Goal: Find specific page/section: Find specific page/section

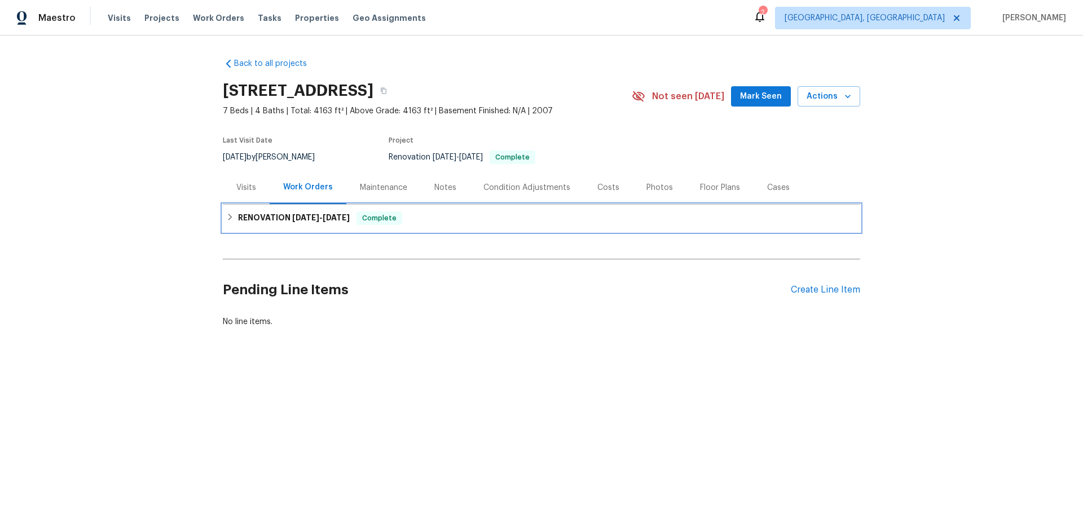
click at [226, 217] on icon at bounding box center [230, 217] width 8 height 8
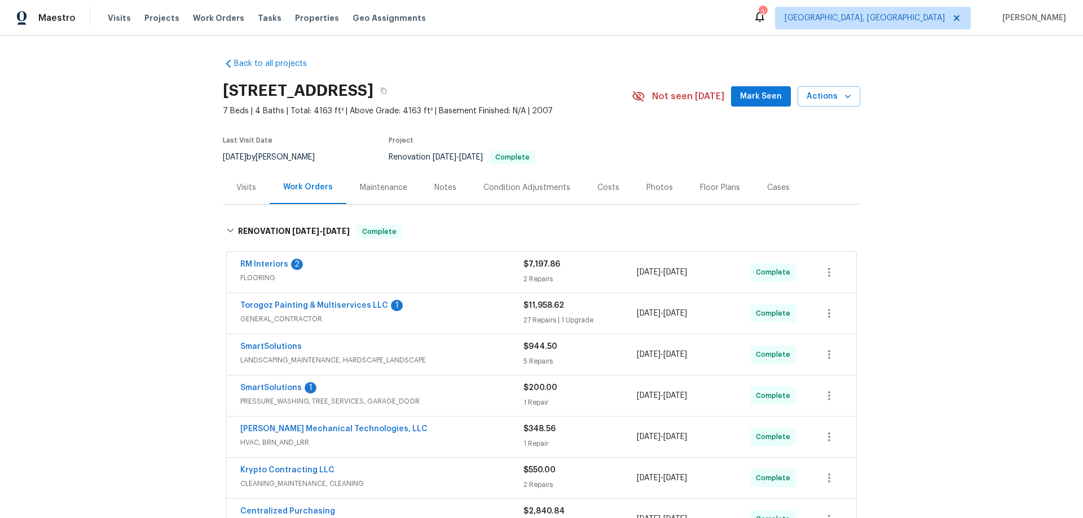
click at [139, 204] on div "Back to all projects 10901 Trout Creek Pl, Davidson, NC 28036 7 Beds | 4 Baths …" at bounding box center [541, 277] width 1083 height 483
click at [113, 242] on div "Back to all projects 10901 Trout Creek Pl, Davidson, NC 28036 7 Beds | 4 Baths …" at bounding box center [541, 277] width 1083 height 483
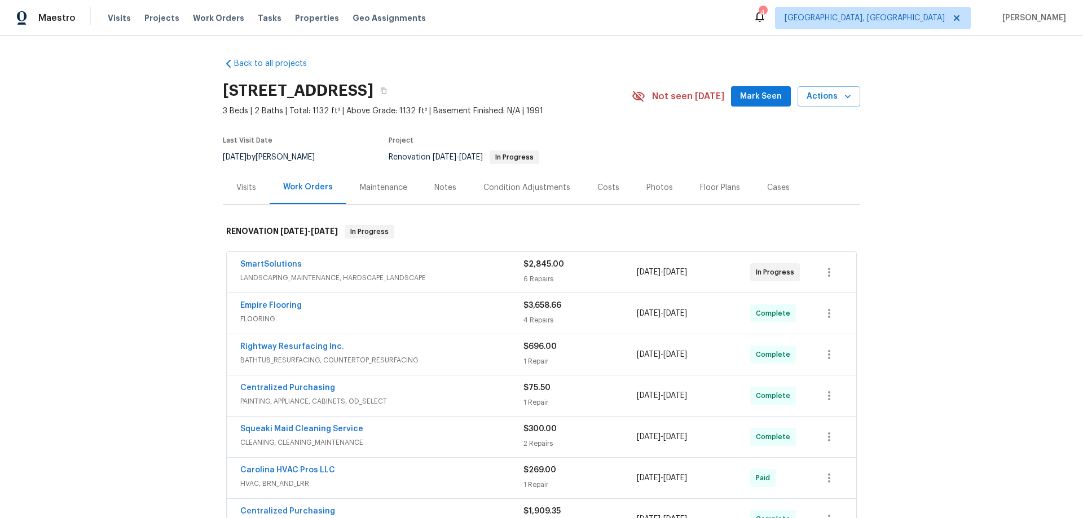
click at [150, 236] on div "Back to all projects 4609 Cottonwood Ln, Gastonia, NC 28052 3 Beds | 2 Baths | …" at bounding box center [541, 277] width 1083 height 483
click at [106, 187] on div "Back to all projects 4609 Cottonwood Ln, Gastonia, NC 28052 3 Beds | 2 Baths | …" at bounding box center [541, 277] width 1083 height 483
click at [160, 200] on div "Back to all projects 4609 Cottonwood Ln, Gastonia, NC 28052 3 Beds | 2 Baths | …" at bounding box center [541, 277] width 1083 height 483
click at [172, 130] on div "Back to all projects 4609 Cottonwood Ln, Gastonia, NC 28052 3 Beds | 2 Baths | …" at bounding box center [541, 277] width 1083 height 483
click at [169, 210] on div "Back to all projects 4609 Cottonwood Ln, Gastonia, NC 28052 3 Beds | 2 Baths | …" at bounding box center [541, 277] width 1083 height 483
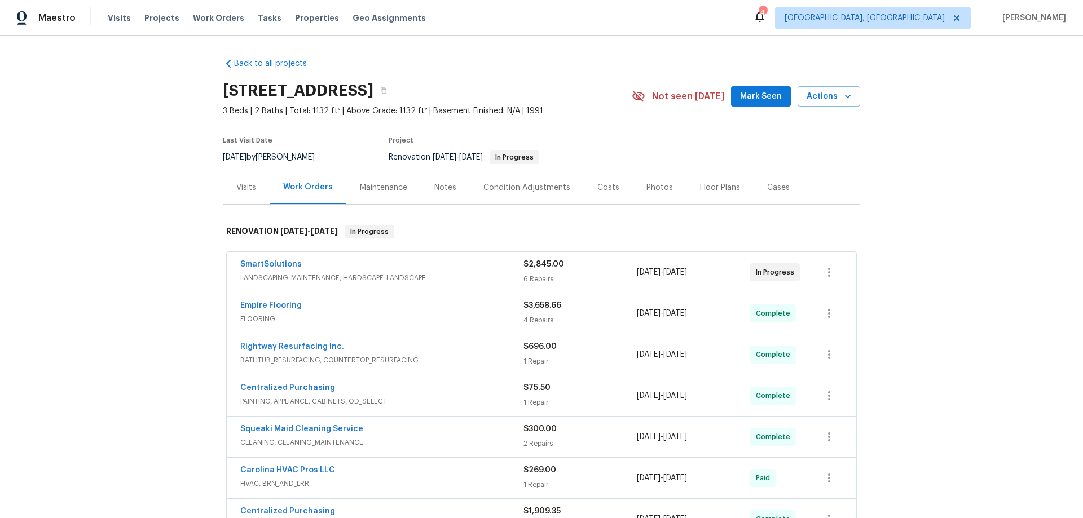
click at [146, 200] on div "Back to all projects 4609 Cottonwood Ln, Gastonia, NC 28052 3 Beds | 2 Baths | …" at bounding box center [541, 277] width 1083 height 483
click at [153, 198] on div "Back to all projects 4609 Cottonwood Ln, Gastonia, NC 28052 3 Beds | 2 Baths | …" at bounding box center [541, 277] width 1083 height 483
click at [192, 226] on div "Back to all projects 4609 Cottonwood Ln, Gastonia, NC 28052 3 Beds | 2 Baths | …" at bounding box center [541, 277] width 1083 height 483
click at [156, 250] on div "Back to all projects 4609 Cottonwood Ln, Gastonia, NC 28052 3 Beds | 2 Baths | …" at bounding box center [541, 277] width 1083 height 483
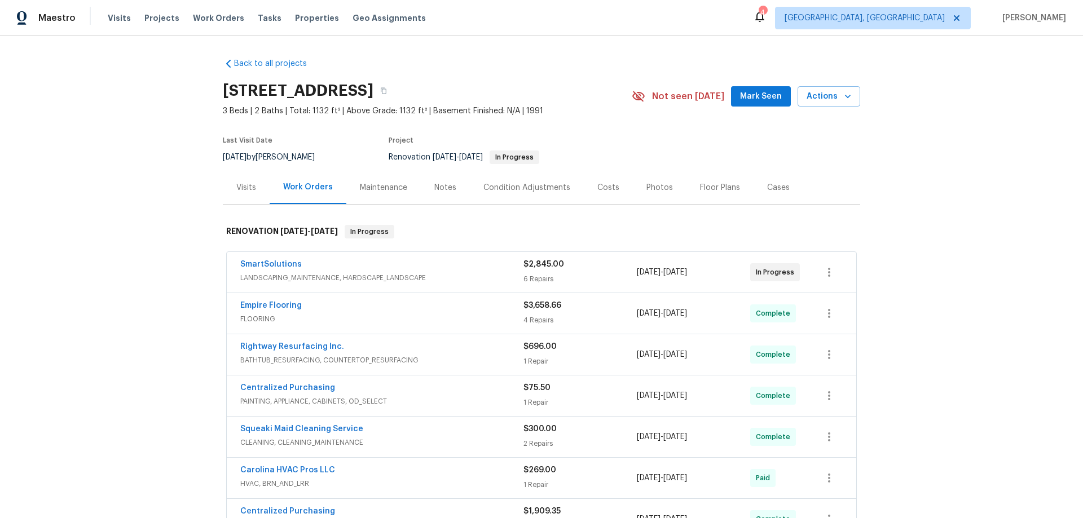
click at [150, 238] on div "Back to all projects 4609 Cottonwood Ln, Gastonia, NC 28052 3 Beds | 2 Baths | …" at bounding box center [541, 277] width 1083 height 483
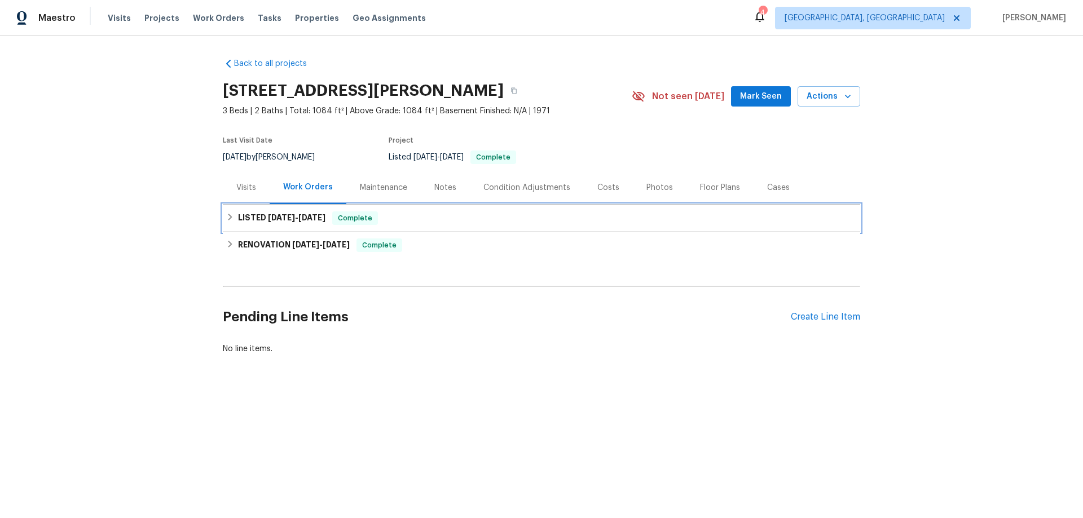
click at [313, 225] on div "LISTED [DATE] - [DATE] Complete" at bounding box center [542, 218] width 638 height 27
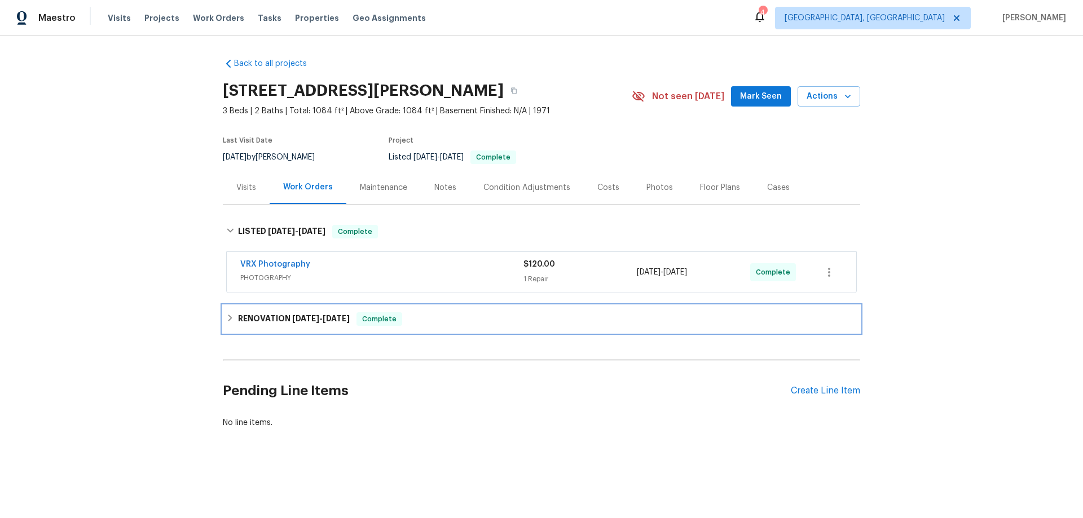
click at [323, 314] on h6 "RENOVATION [DATE] - [DATE]" at bounding box center [294, 320] width 112 height 14
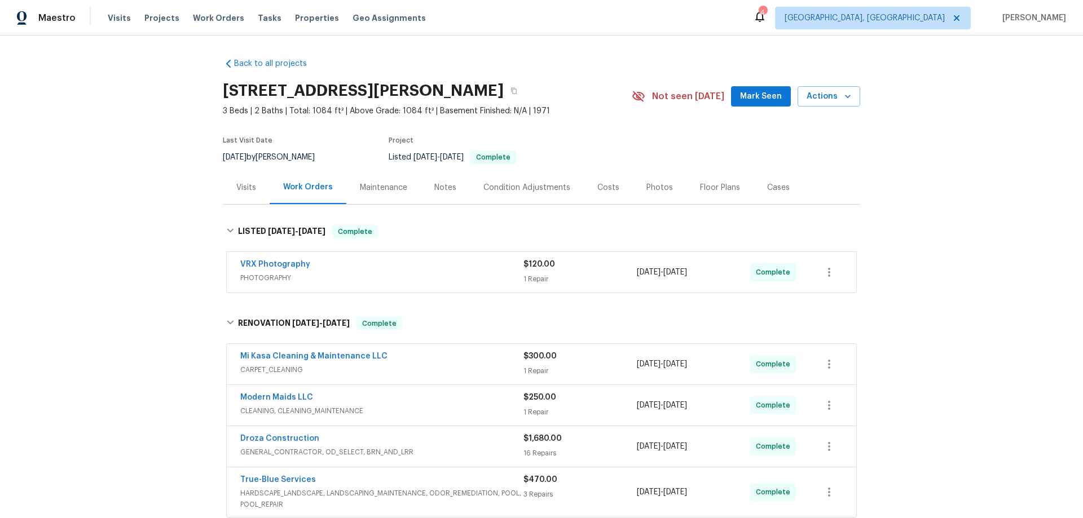
drag, startPoint x: 123, startPoint y: 275, endPoint x: 130, endPoint y: 273, distance: 7.1
click at [130, 273] on div "Back to all projects [STREET_ADDRESS][PERSON_NAME] 3 Beds | 2 Baths | Total: 10…" at bounding box center [541, 277] width 1083 height 483
click at [160, 187] on div "Back to all projects [STREET_ADDRESS][PERSON_NAME] 3 Beds | 2 Baths | Total: 10…" at bounding box center [541, 277] width 1083 height 483
click at [145, 214] on div "Back to all projects [STREET_ADDRESS][PERSON_NAME] 3 Beds | 2 Baths | Total: 10…" at bounding box center [541, 277] width 1083 height 483
click at [212, 227] on div "Back to all projects [STREET_ADDRESS][PERSON_NAME] 3 Beds | 2 Baths | Total: 10…" at bounding box center [541, 277] width 1083 height 483
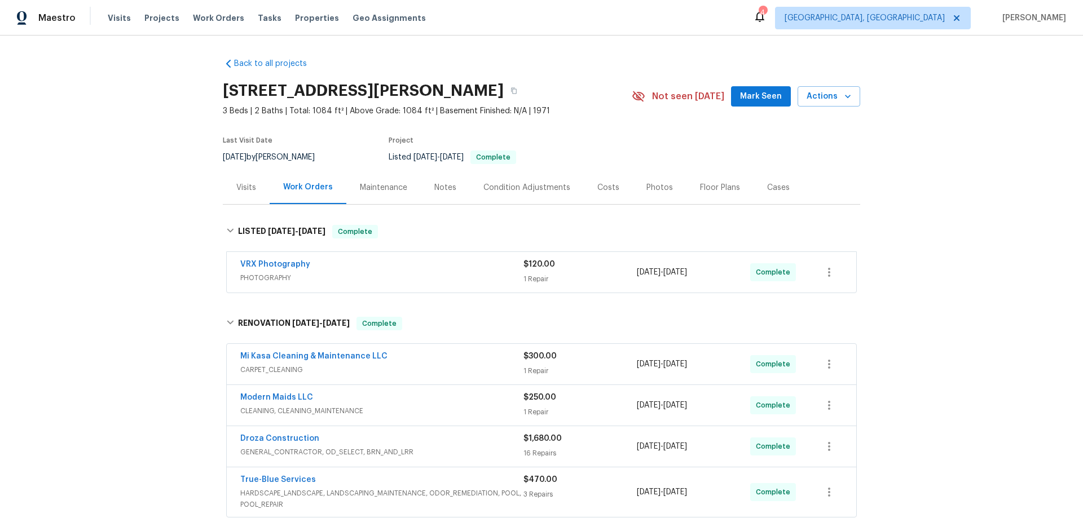
drag, startPoint x: 55, startPoint y: 156, endPoint x: 104, endPoint y: 156, distance: 49.6
click at [64, 156] on div "Back to all projects [STREET_ADDRESS][PERSON_NAME] 3 Beds | 2 Baths | Total: 10…" at bounding box center [541, 277] width 1083 height 483
click at [104, 156] on div "Back to all projects [STREET_ADDRESS][PERSON_NAME] 3 Beds | 2 Baths | Total: 10…" at bounding box center [541, 277] width 1083 height 483
click at [115, 183] on div "Back to all projects [STREET_ADDRESS][PERSON_NAME] 3 Beds | 2 Baths | Total: 10…" at bounding box center [541, 277] width 1083 height 483
click at [144, 194] on div "Back to all projects [STREET_ADDRESS][PERSON_NAME] 3 Beds | 2 Baths | Total: 10…" at bounding box center [541, 277] width 1083 height 483
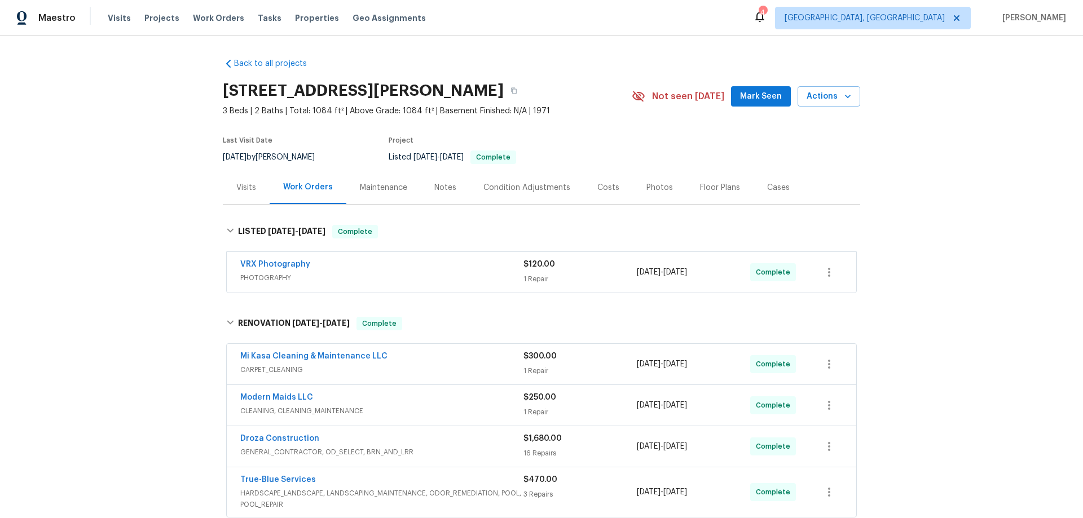
click at [117, 270] on div "Back to all projects [STREET_ADDRESS][PERSON_NAME] 3 Beds | 2 Baths | Total: 10…" at bounding box center [541, 277] width 1083 height 483
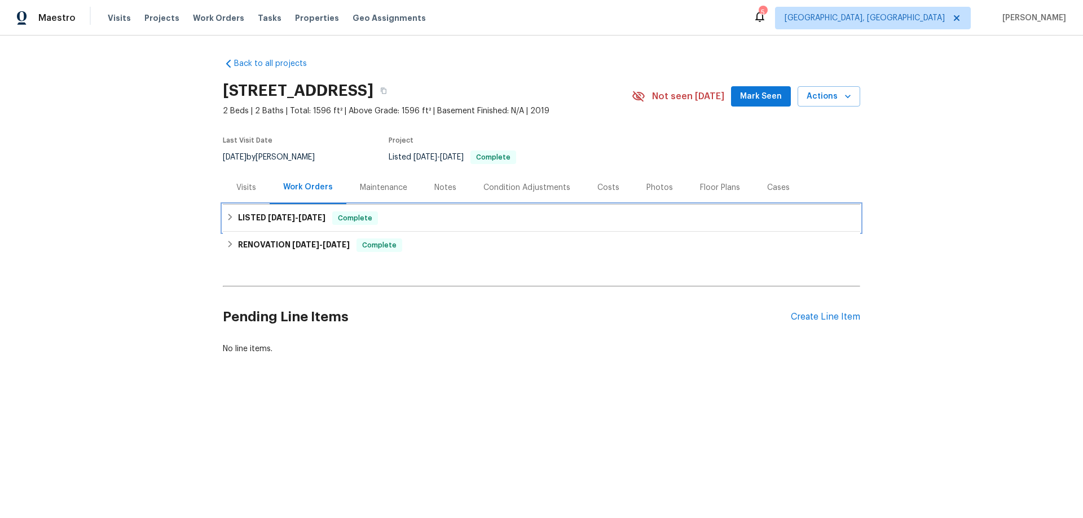
click at [270, 218] on span "[DATE]" at bounding box center [281, 218] width 27 height 8
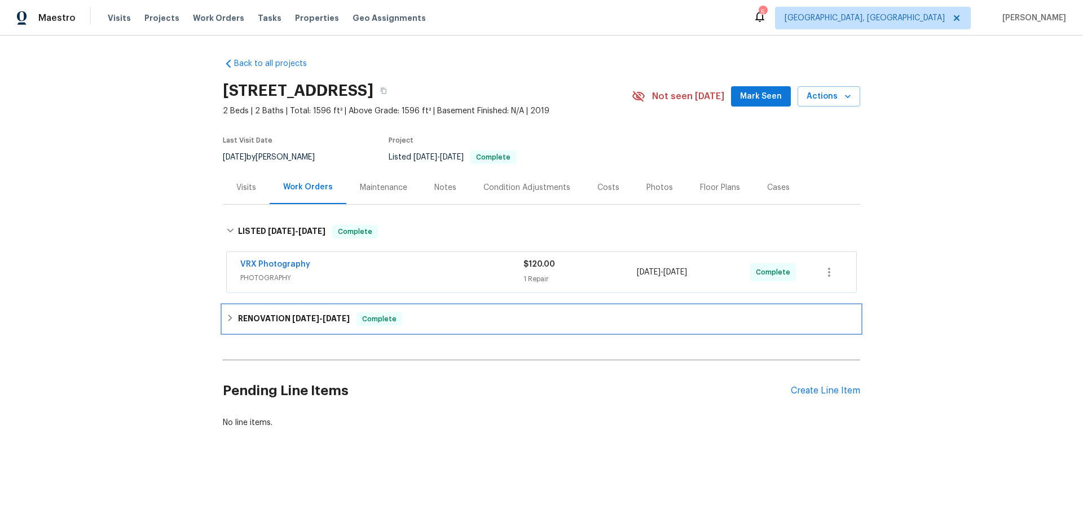
click at [252, 310] on div "RENOVATION 8/1/25 - 9/2/25 Complete" at bounding box center [542, 319] width 638 height 27
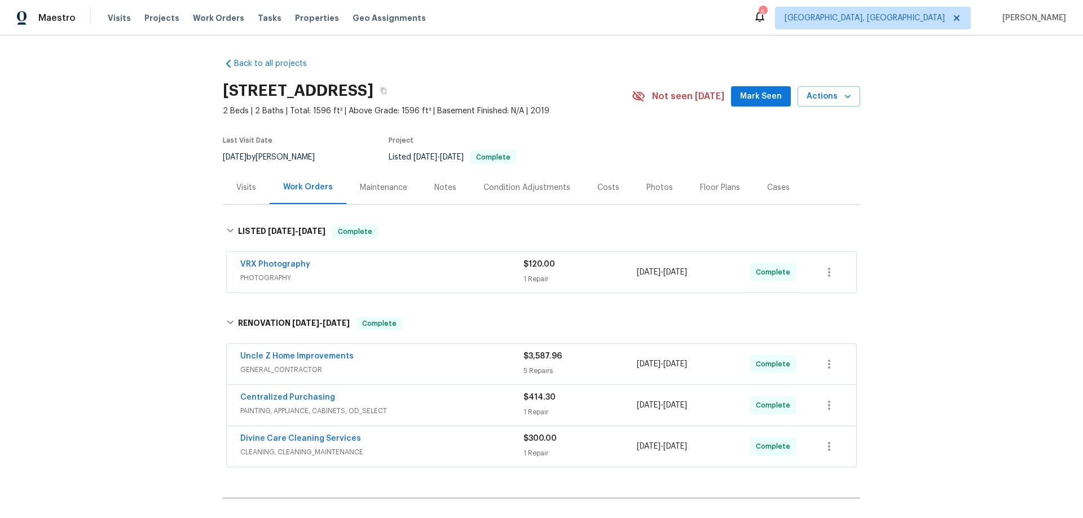
click at [142, 284] on div "Back to all projects 363 Alcove Dr, Groveland, FL 34736 2 Beds | 2 Baths | Tota…" at bounding box center [541, 277] width 1083 height 483
click at [174, 274] on div "Back to all projects 363 Alcove Dr, Groveland, FL 34736 2 Beds | 2 Baths | Tota…" at bounding box center [541, 277] width 1083 height 483
click at [152, 258] on div "Back to all projects 363 Alcove Dr, Groveland, FL 34736 2 Beds | 2 Baths | Tota…" at bounding box center [541, 277] width 1083 height 483
click at [103, 230] on div "Back to all projects 363 Alcove Dr, Groveland, FL 34736 2 Beds | 2 Baths | Tota…" at bounding box center [541, 277] width 1083 height 483
click at [109, 222] on div "Back to all projects 363 Alcove Dr, Groveland, FL 34736 2 Beds | 2 Baths | Tota…" at bounding box center [541, 277] width 1083 height 483
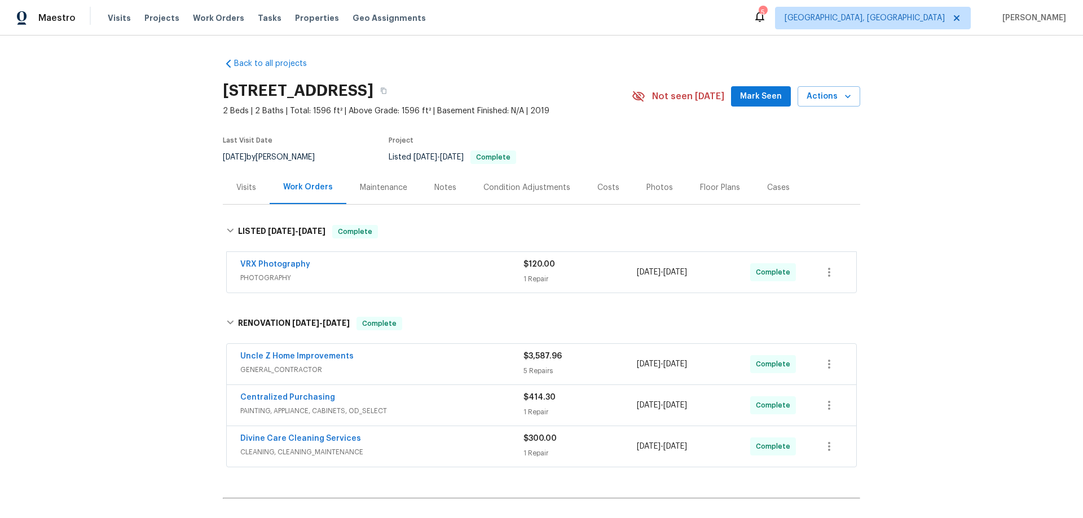
click at [141, 245] on div "Back to all projects 363 Alcove Dr, Groveland, FL 34736 2 Beds | 2 Baths | Tota…" at bounding box center [541, 277] width 1083 height 483
click at [135, 202] on div "Back to all projects 363 Alcove Dr, Groveland, FL 34736 2 Beds | 2 Baths | Tota…" at bounding box center [541, 277] width 1083 height 483
click at [182, 231] on div "Back to all projects 363 Alcove Dr, Groveland, FL 34736 2 Beds | 2 Baths | Tota…" at bounding box center [541, 277] width 1083 height 483
